Goal: Task Accomplishment & Management: Manage account settings

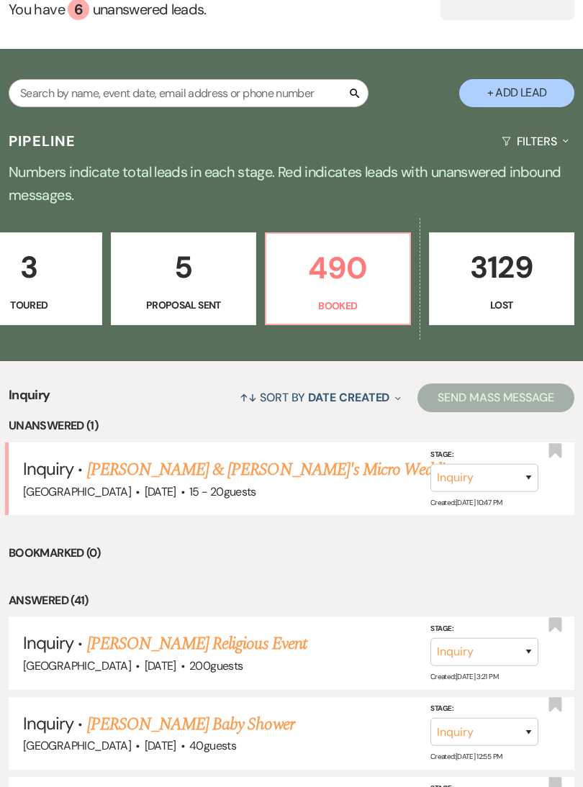
scroll to position [0, 679]
click at [396, 269] on p "490" at bounding box center [338, 268] width 126 height 48
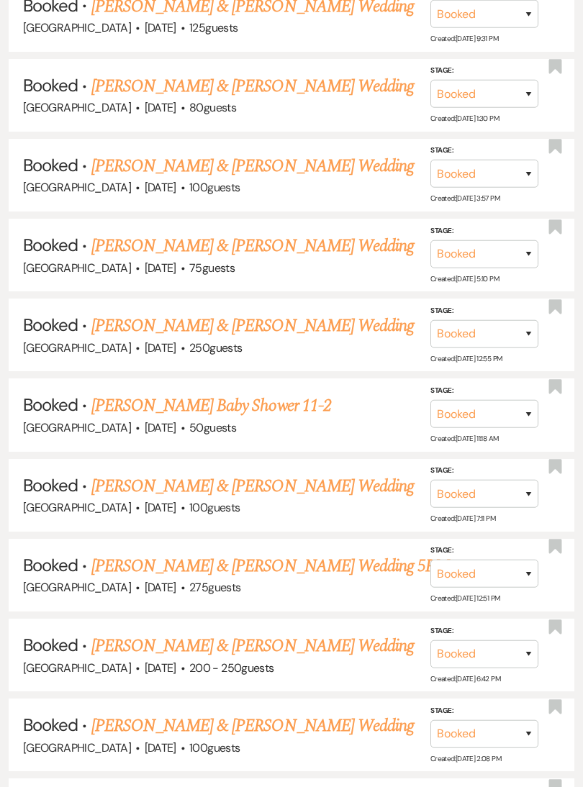
scroll to position [1405, 0]
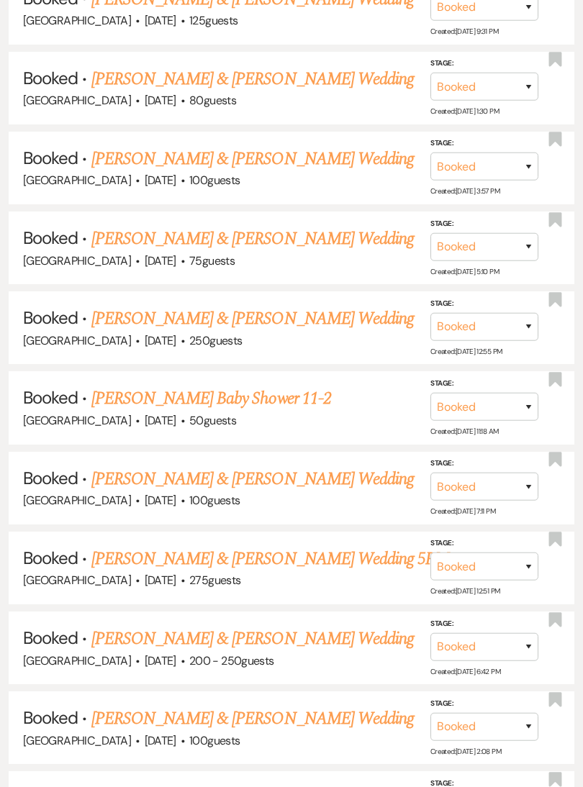
click at [265, 546] on link "[PERSON_NAME] & [PERSON_NAME] Wedding 5PM" at bounding box center [270, 559] width 358 height 26
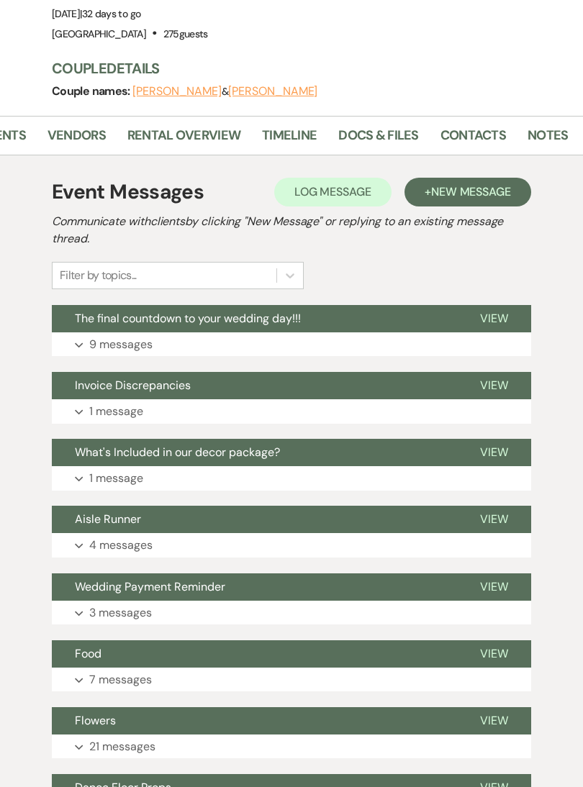
scroll to position [0, 237]
click at [380, 125] on link "Docs & Files" at bounding box center [378, 139] width 80 height 29
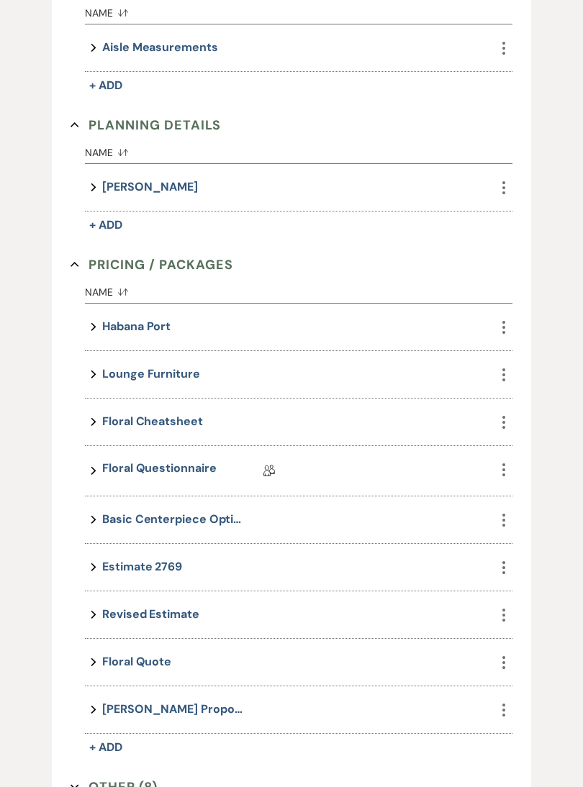
scroll to position [791, 0]
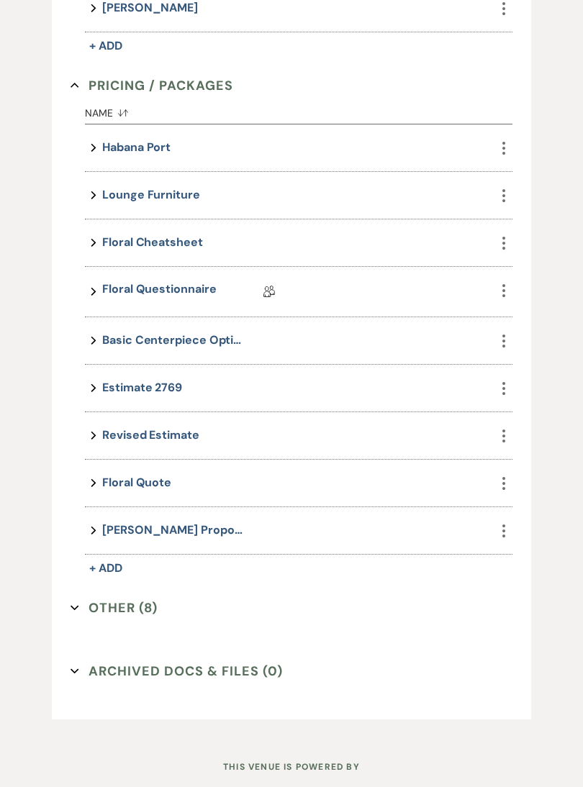
click at [135, 597] on button "Other (8) Expand" at bounding box center [114, 608] width 87 height 22
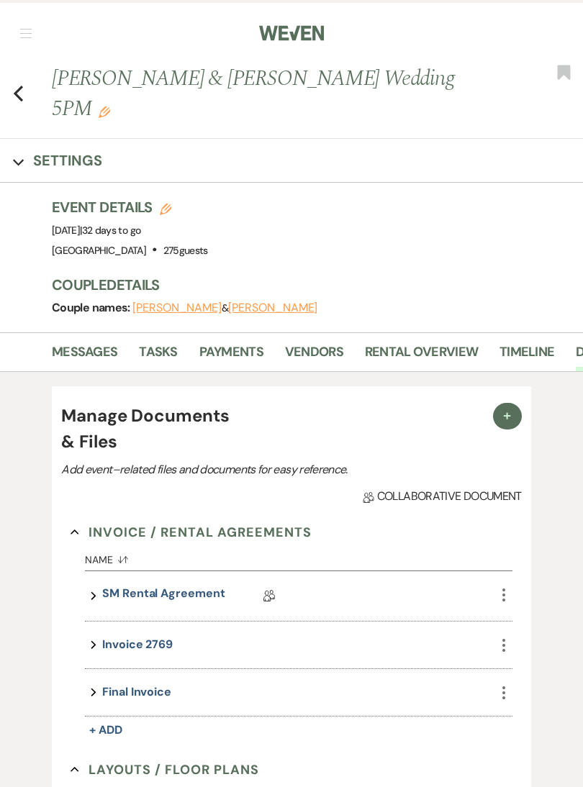
scroll to position [0, 0]
click at [90, 342] on link "Messages" at bounding box center [84, 356] width 65 height 29
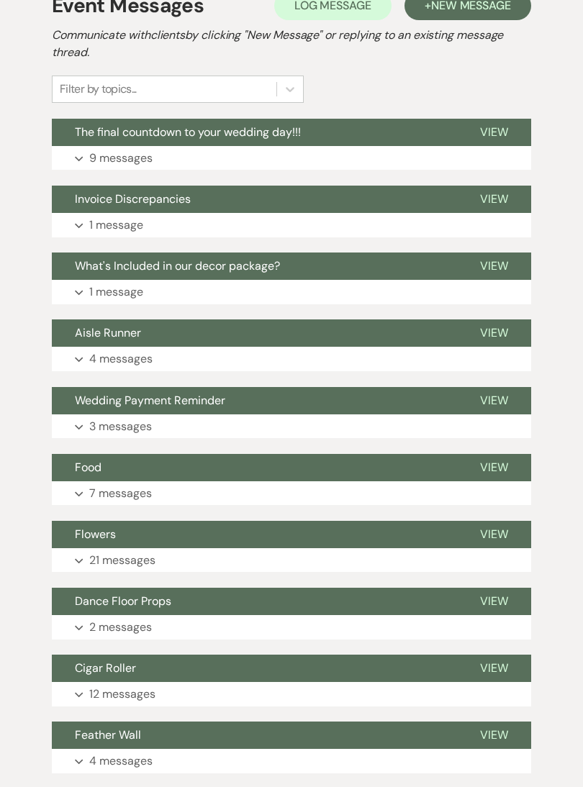
scroll to position [409, 0]
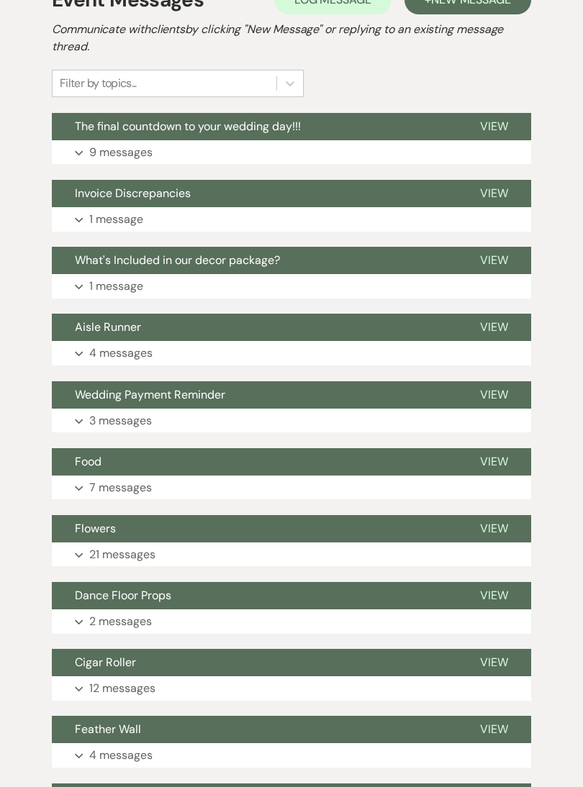
click at [83, 274] on button "Expand 1 message" at bounding box center [291, 286] width 479 height 24
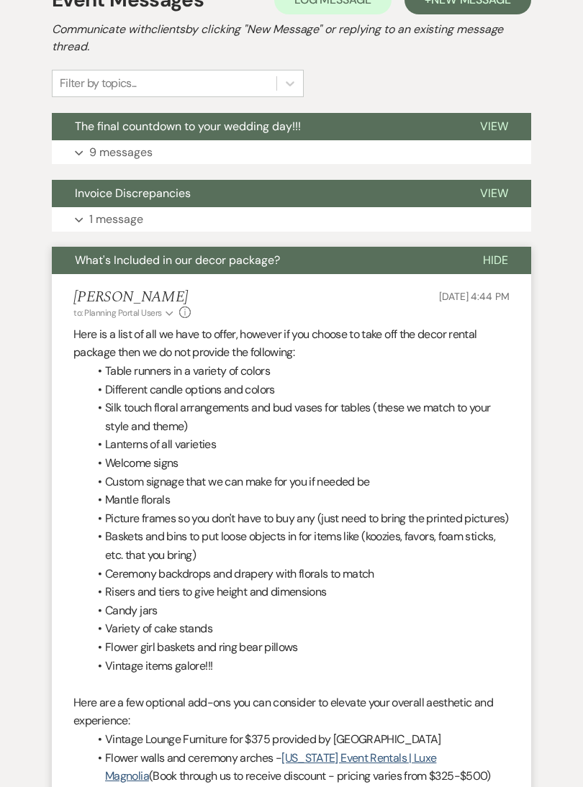
click at [91, 274] on li "[PERSON_NAME] to: Planning Portal Users Expand Info [DATE] 4:44 PM Here is a li…" at bounding box center [291, 662] width 479 height 777
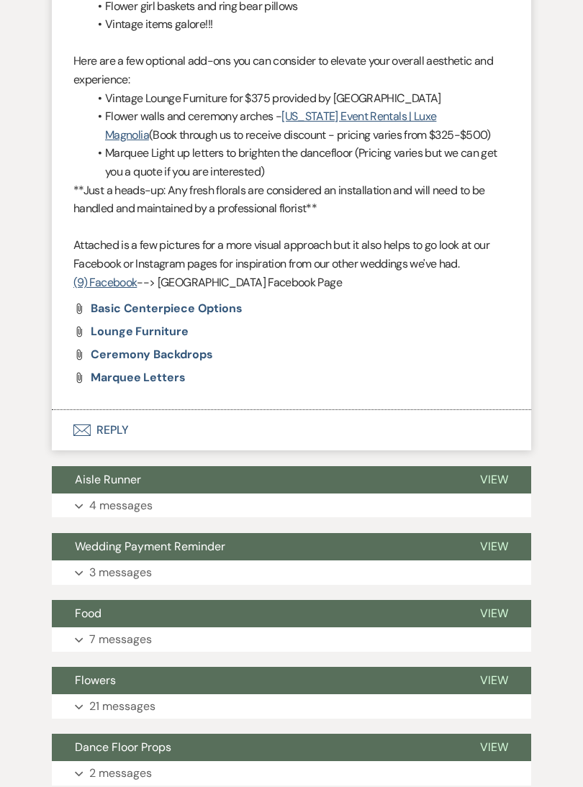
scroll to position [1087, 0]
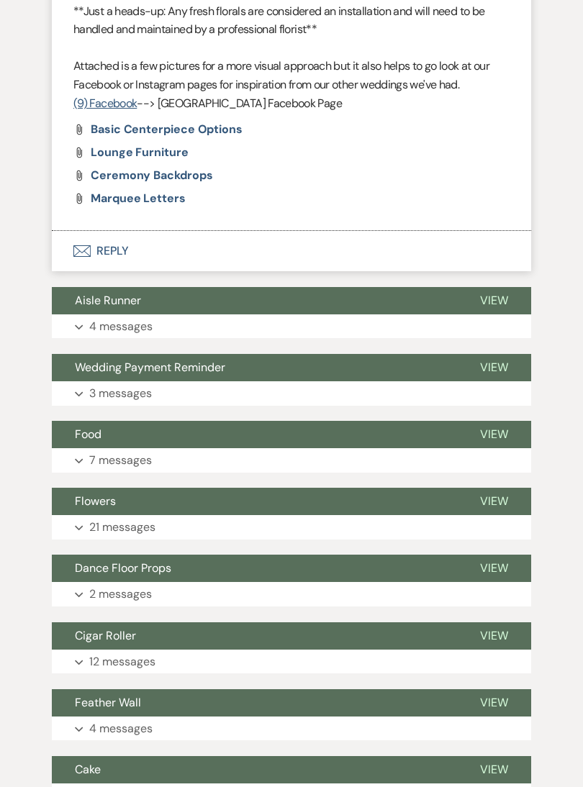
click at [97, 317] on p "4 messages" at bounding box center [120, 326] width 63 height 19
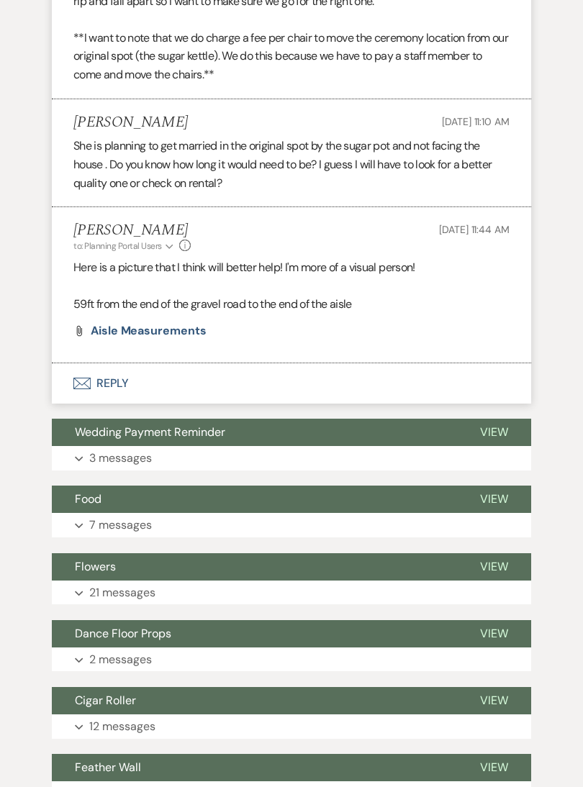
scroll to position [1754, 0]
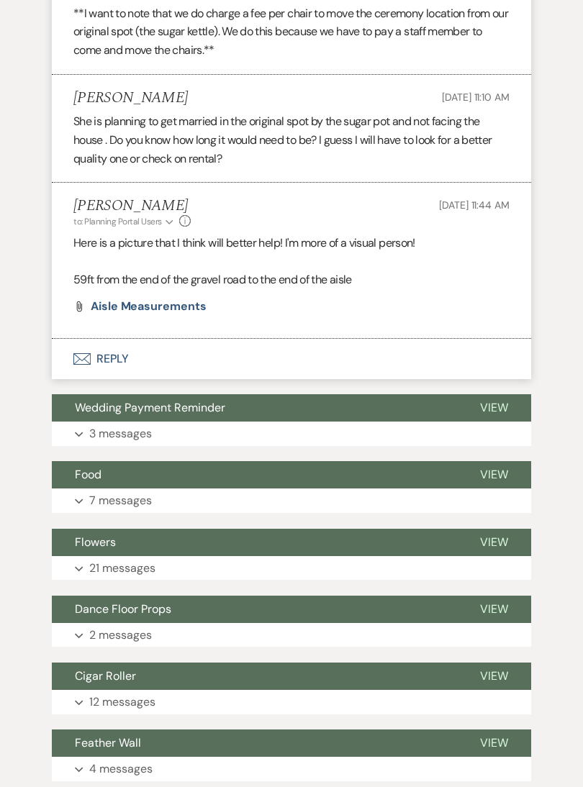
click at [109, 424] on p "3 messages" at bounding box center [120, 433] width 63 height 19
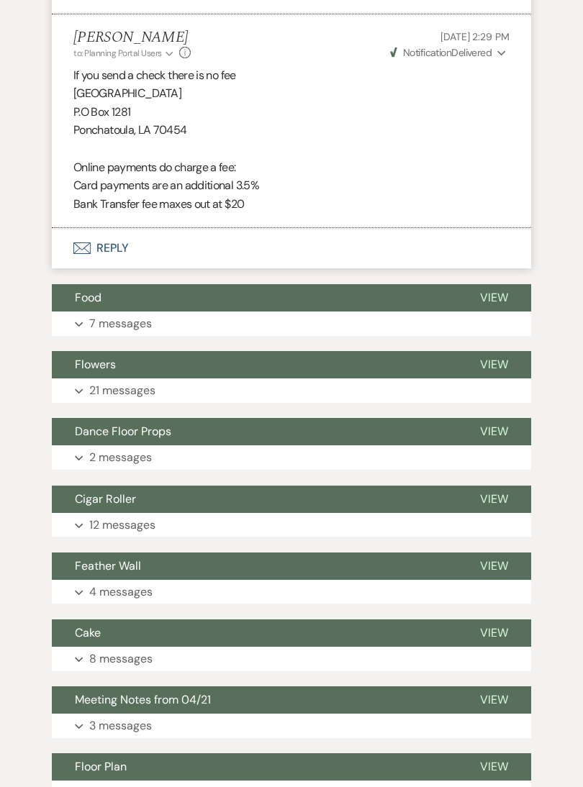
scroll to position [2726, 0]
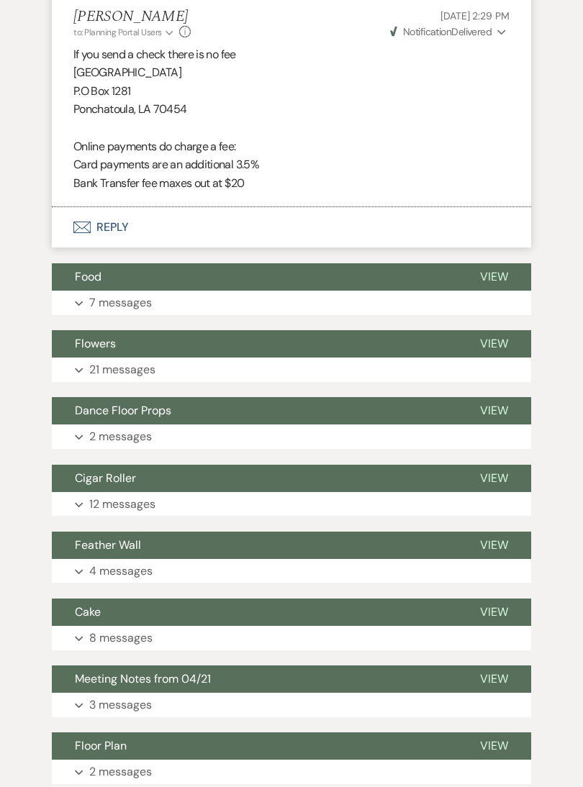
click at [91, 291] on button "Expand 7 messages" at bounding box center [291, 303] width 479 height 24
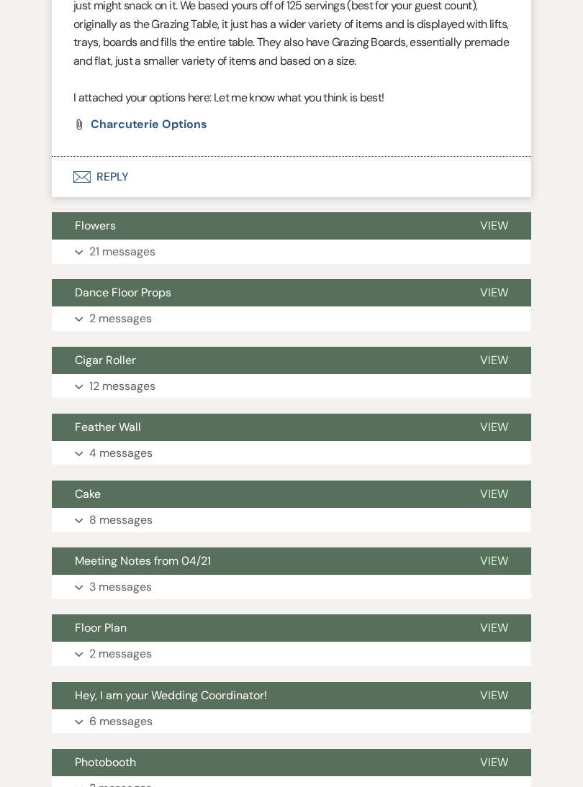
scroll to position [5320, 0]
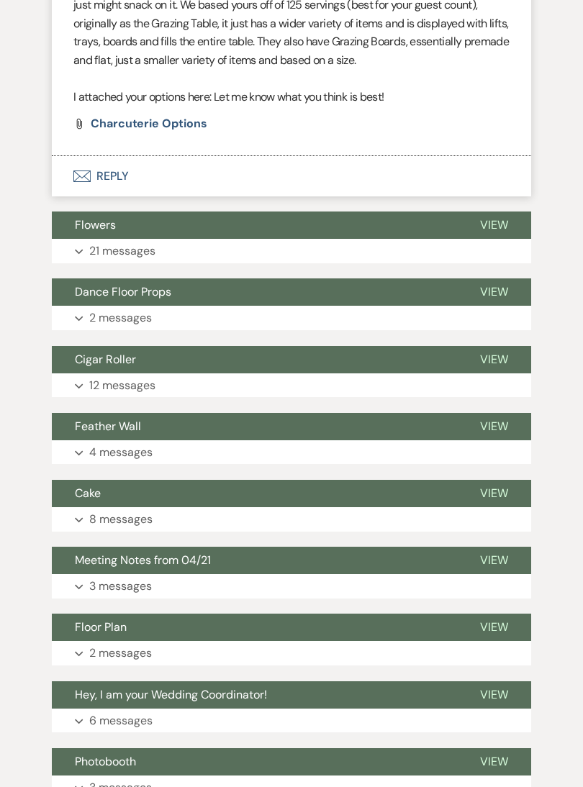
click at [91, 284] on span "Dance Floor Props" at bounding box center [123, 291] width 96 height 15
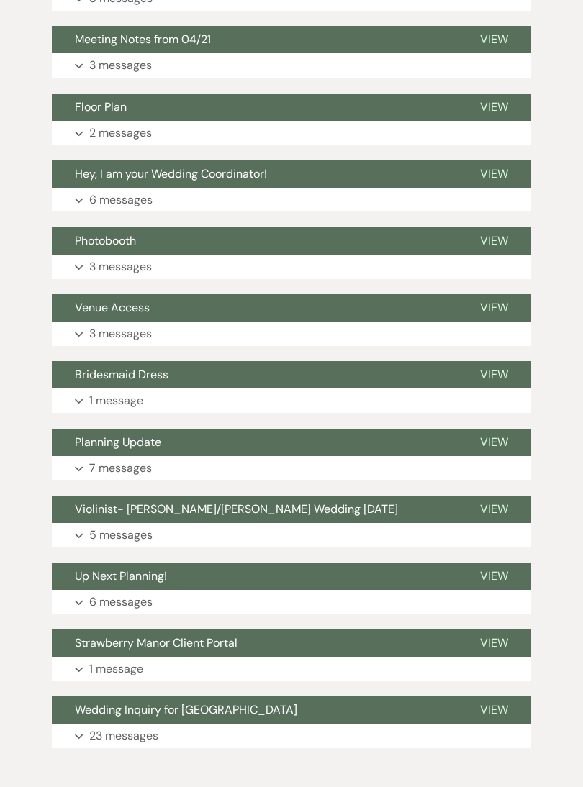
scroll to position [6123, 0]
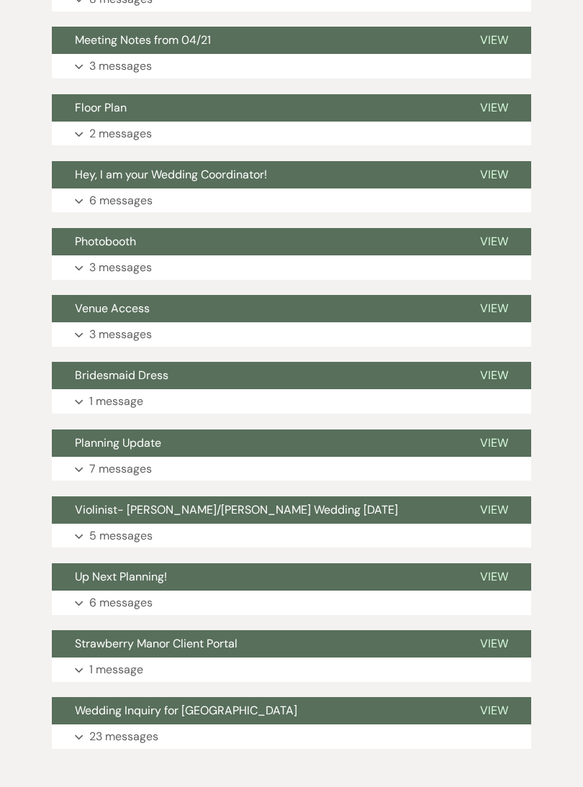
click at [383, 430] on button "Planning Update" at bounding box center [254, 443] width 405 height 27
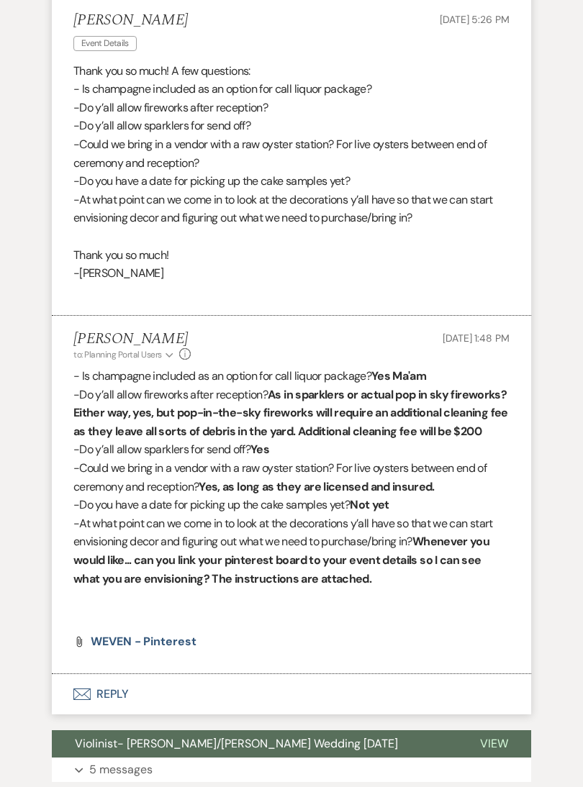
scroll to position [7756, 0]
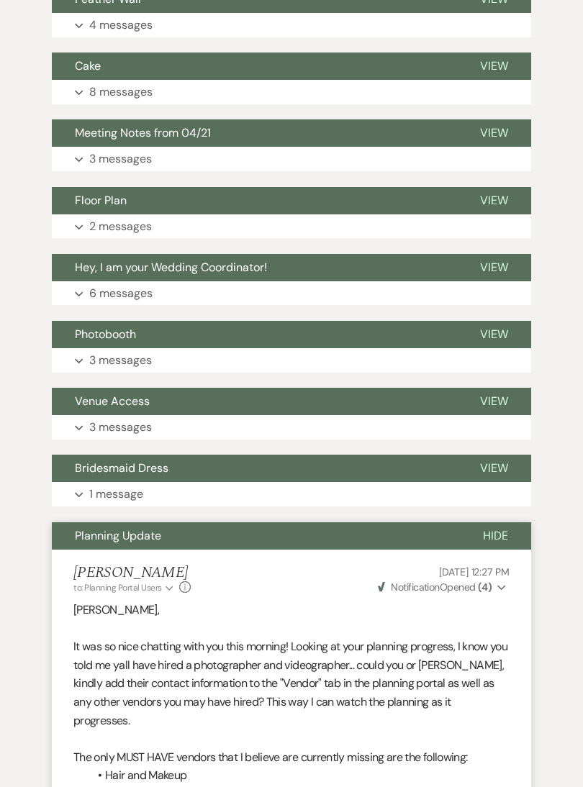
click at [365, 455] on button "Bridesmaid Dress" at bounding box center [254, 468] width 405 height 27
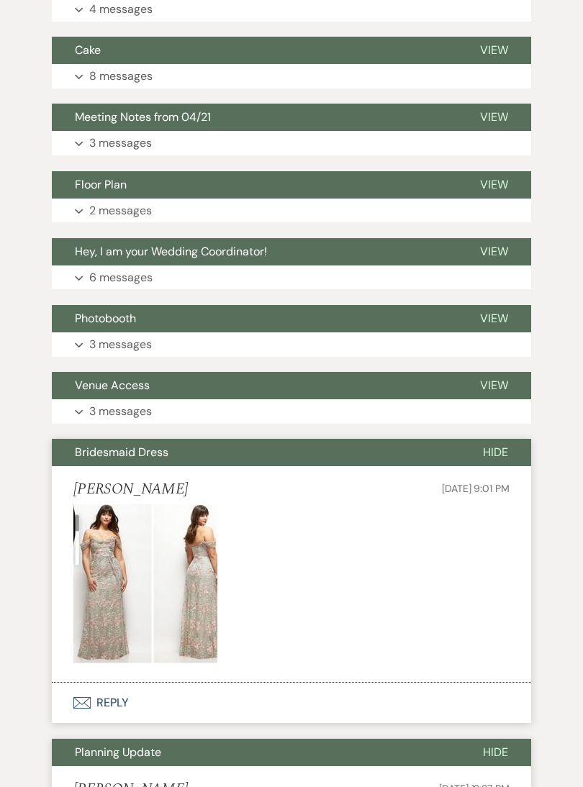
click at [392, 399] on button "Expand 3 messages" at bounding box center [291, 411] width 479 height 24
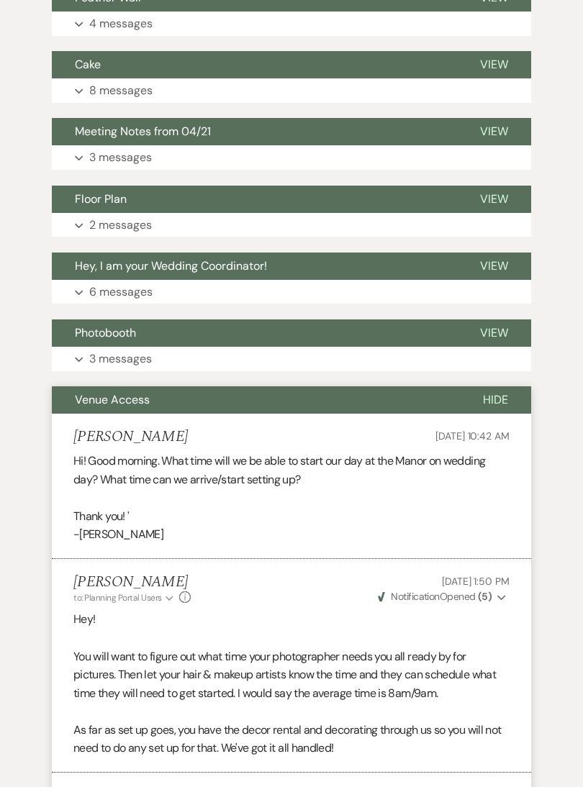
scroll to position [6025, 0]
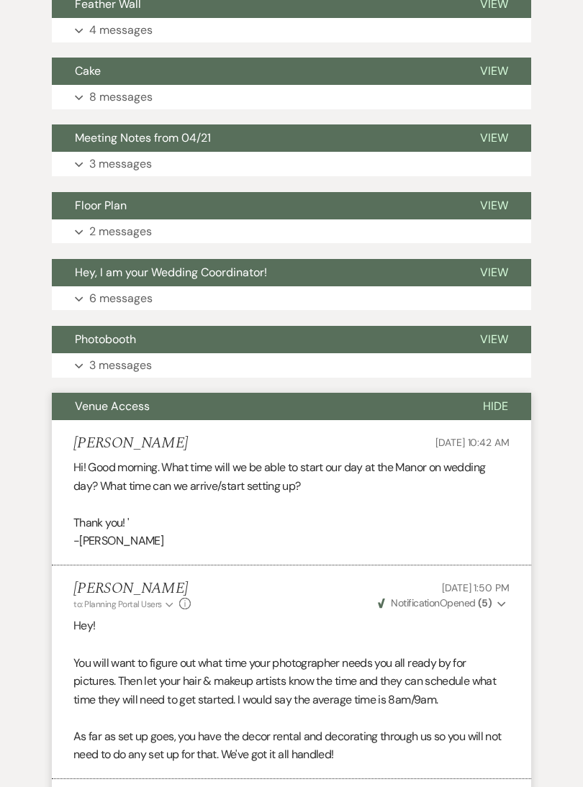
click at [376, 353] on button "Expand 3 messages" at bounding box center [291, 365] width 479 height 24
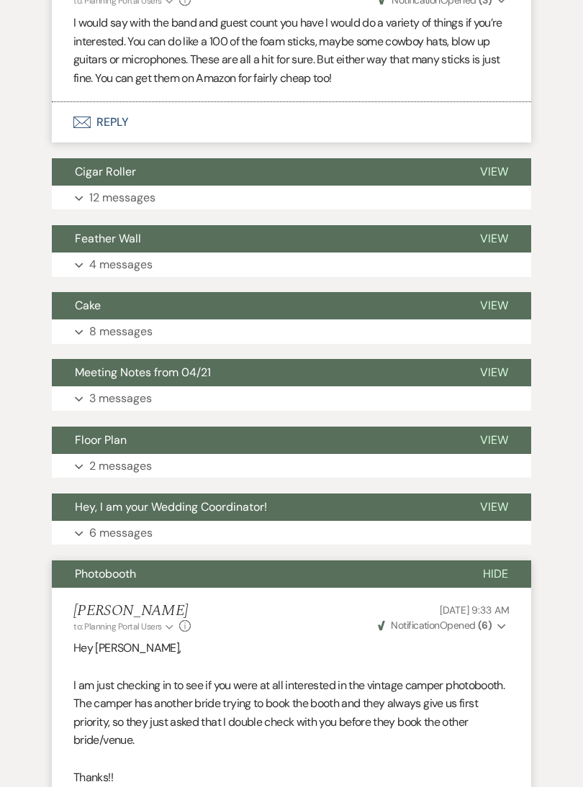
click at [363, 494] on button "Hey, I am your Wedding Coordinator!" at bounding box center [254, 507] width 405 height 27
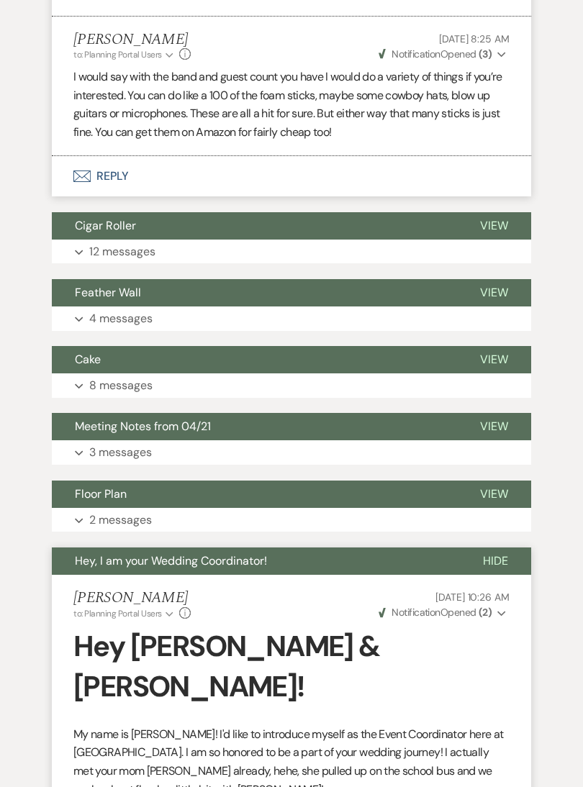
click at [422, 508] on button "Expand 2 messages" at bounding box center [291, 520] width 479 height 24
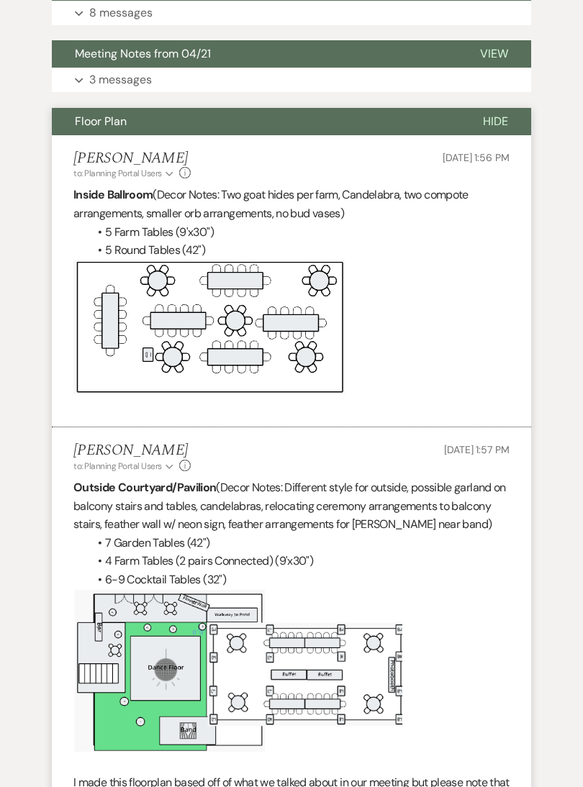
scroll to position [6113, 0]
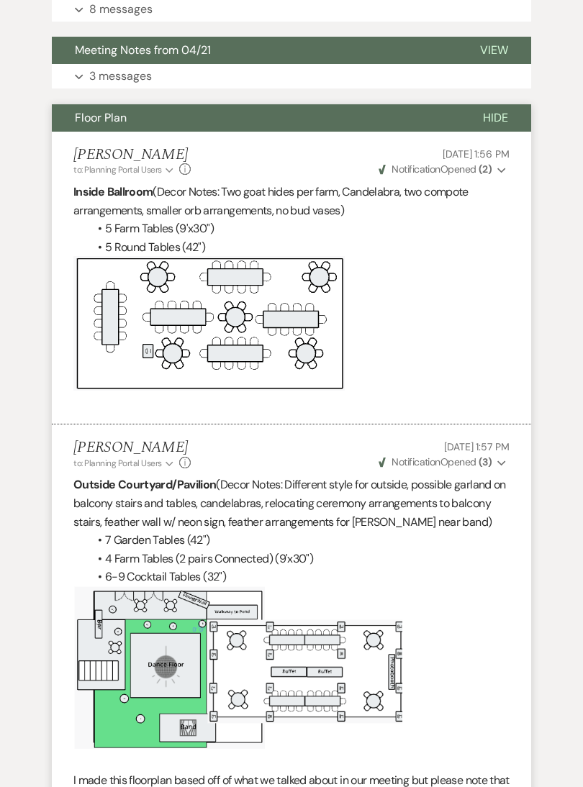
click at [500, 568] on li "6-9 Cocktail Tables (32")" at bounding box center [299, 577] width 422 height 19
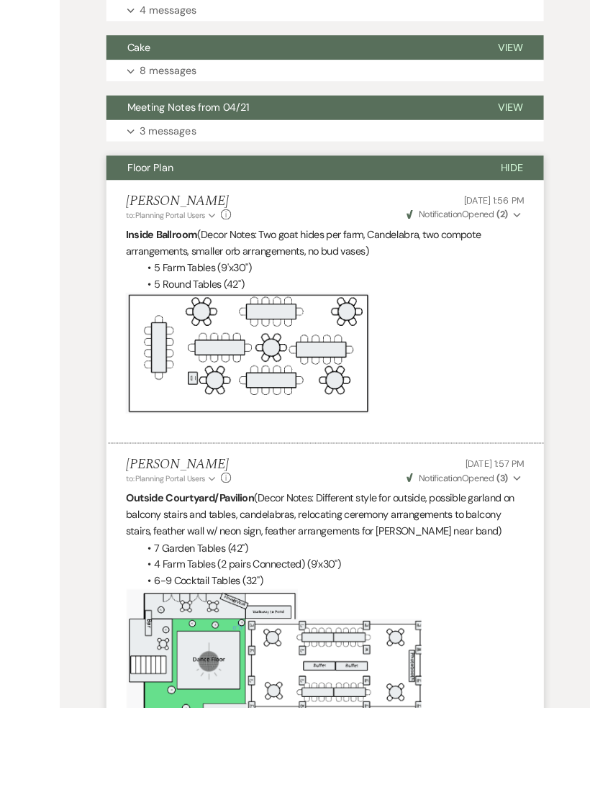
scroll to position [6140, 0]
